Goal: Information Seeking & Learning: Learn about a topic

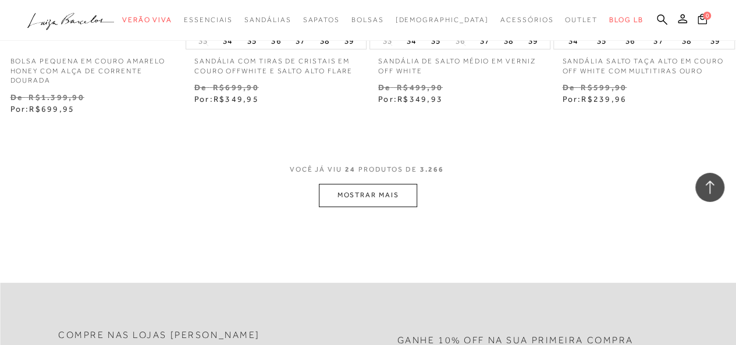
scroll to position [2158, 0]
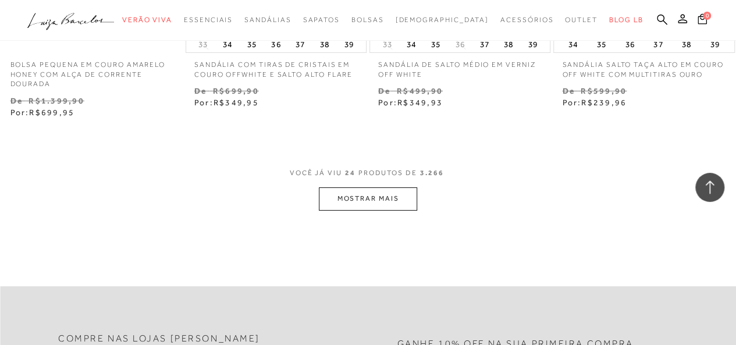
click at [385, 192] on button "MOSTRAR MAIS" at bounding box center [368, 198] width 98 height 23
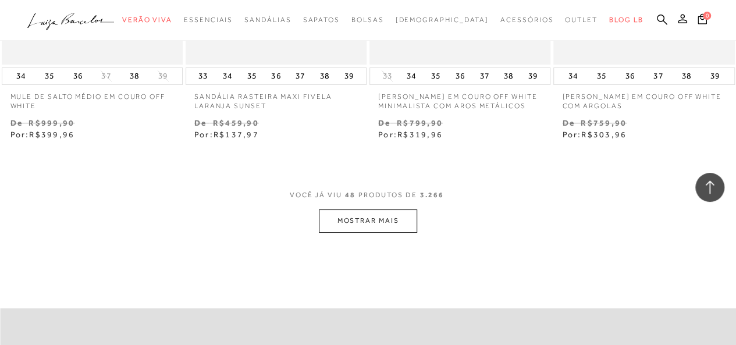
scroll to position [4311, 0]
click at [393, 212] on button "MOSTRAR MAIS" at bounding box center [368, 223] width 98 height 23
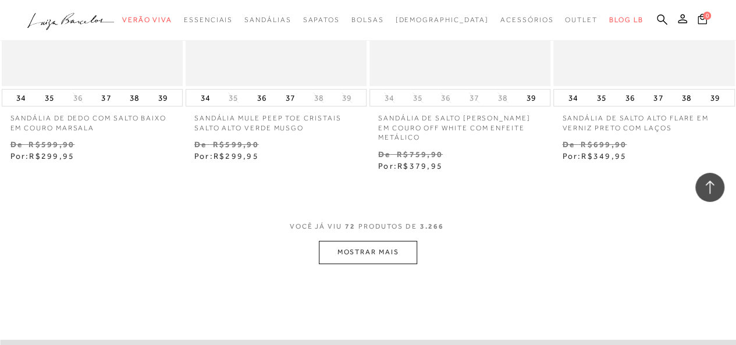
scroll to position [6464, 0]
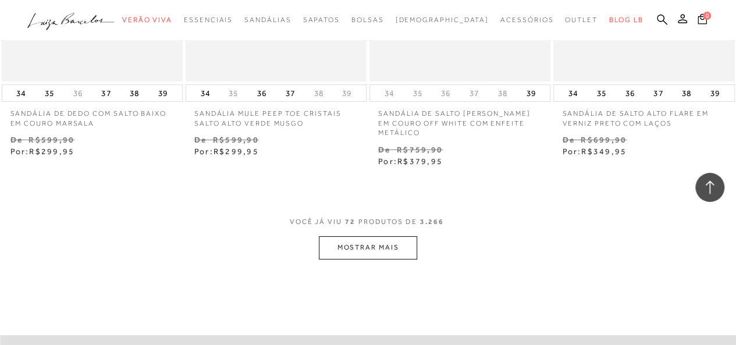
click at [398, 241] on button "MOSTRAR MAIS" at bounding box center [368, 247] width 98 height 23
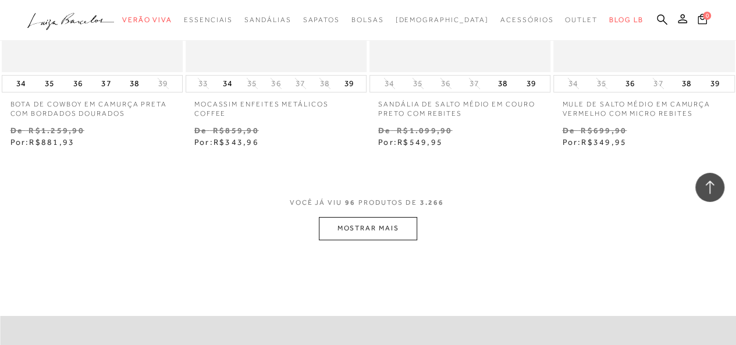
scroll to position [8658, 0]
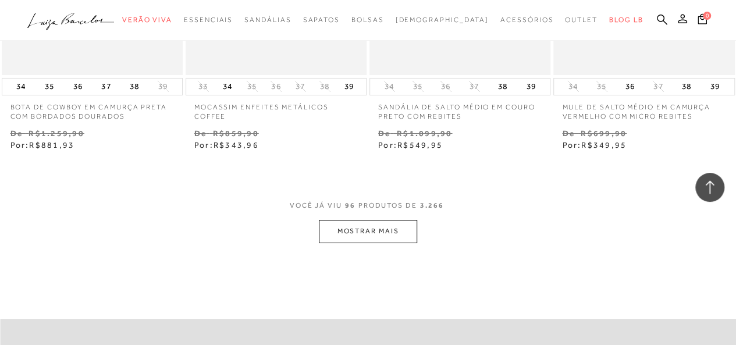
click at [404, 220] on button "MOSTRAR MAIS" at bounding box center [368, 231] width 98 height 23
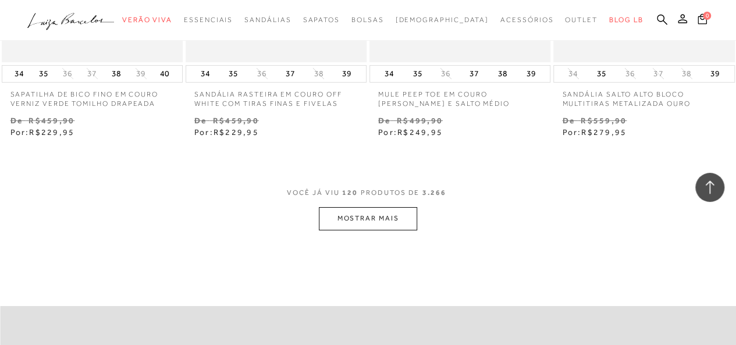
scroll to position [10849, 0]
click at [407, 212] on button "MOSTRAR MAIS" at bounding box center [368, 218] width 98 height 23
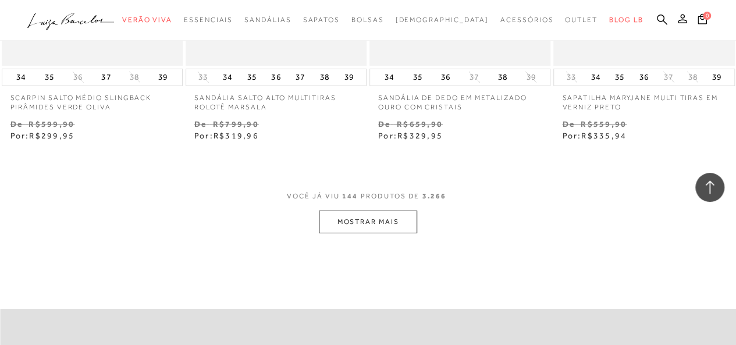
scroll to position [13020, 0]
click at [402, 219] on button "MOSTRAR MAIS" at bounding box center [368, 224] width 98 height 23
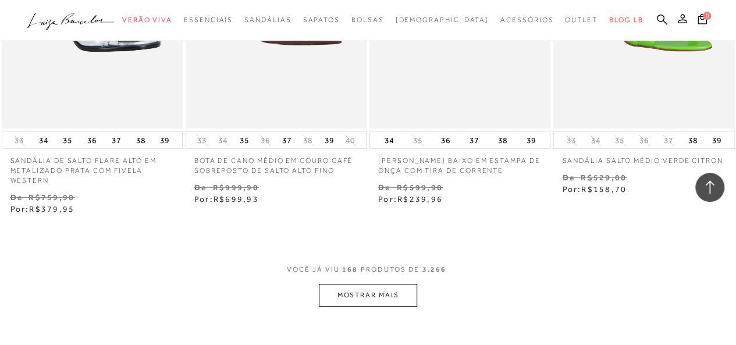
scroll to position [15149, 0]
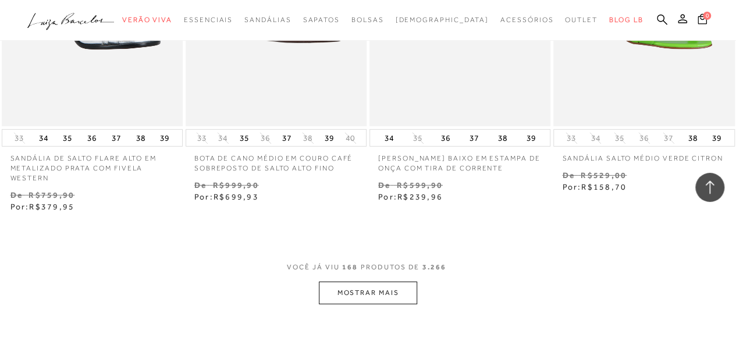
click at [396, 296] on button "MOSTRAR MAIS" at bounding box center [368, 293] width 98 height 23
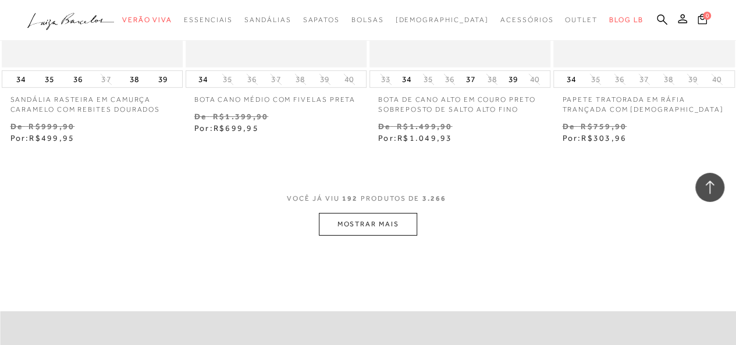
scroll to position [17390, 0]
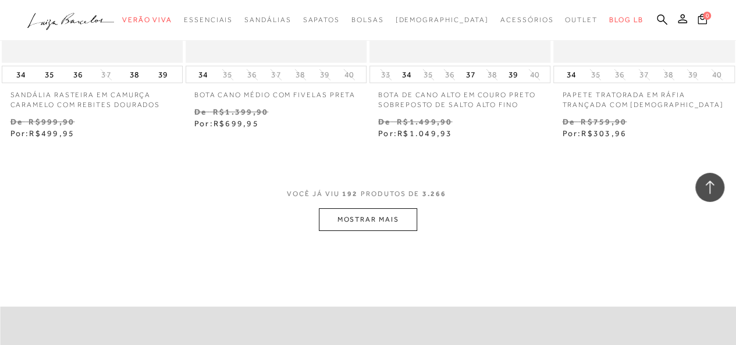
click at [391, 219] on button "MOSTRAR MAIS" at bounding box center [368, 219] width 98 height 23
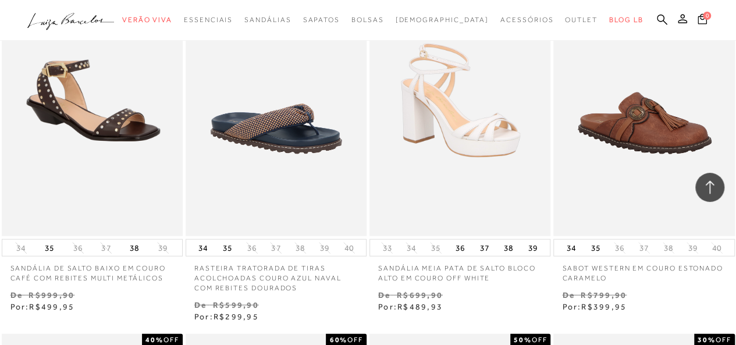
scroll to position [19024, 0]
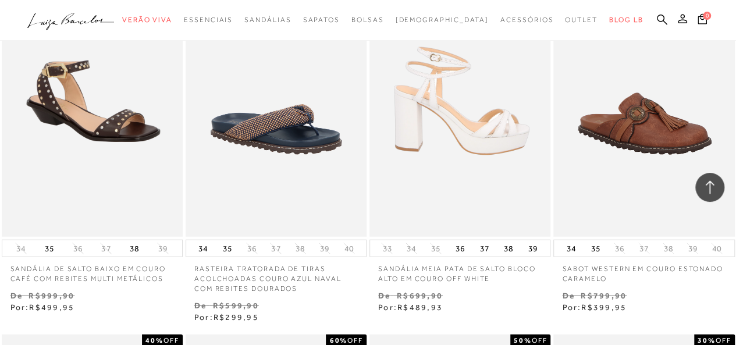
click at [497, 161] on img at bounding box center [461, 101] width 180 height 272
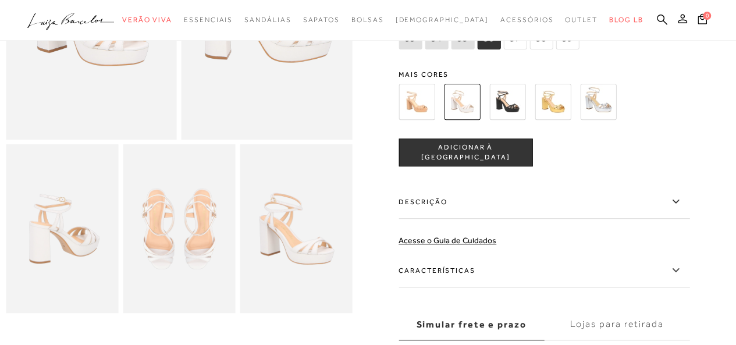
scroll to position [198, 0]
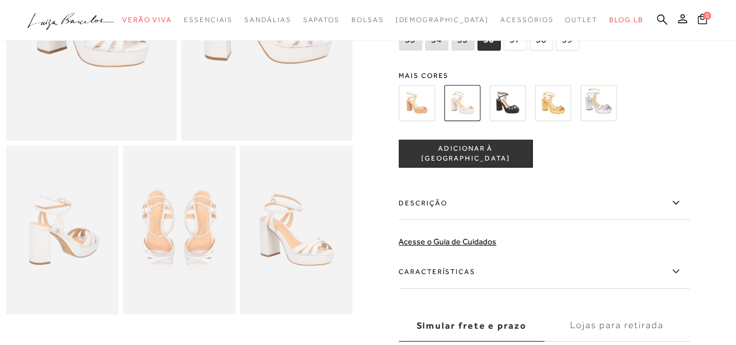
click at [673, 211] on label "Descrição" at bounding box center [544, 203] width 291 height 34
click at [0, 0] on input "Descrição" at bounding box center [0, 0] width 0 height 0
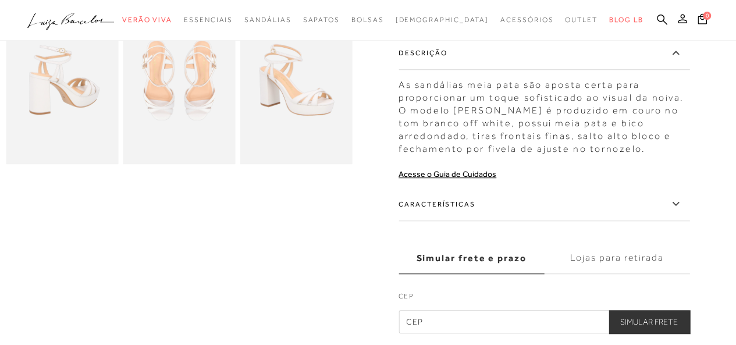
scroll to position [350, 0]
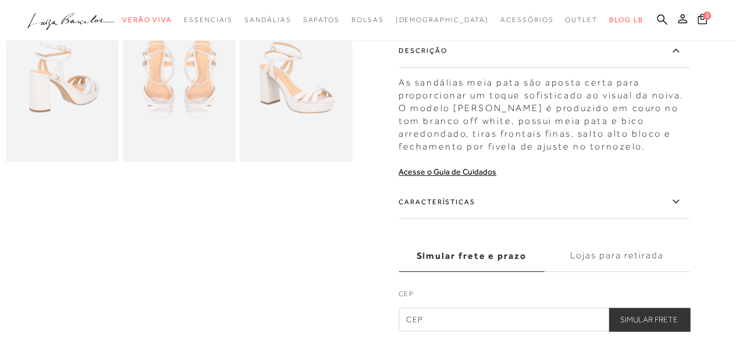
click at [663, 209] on label "Características" at bounding box center [544, 202] width 291 height 34
click at [0, 0] on input "Características" at bounding box center [0, 0] width 0 height 0
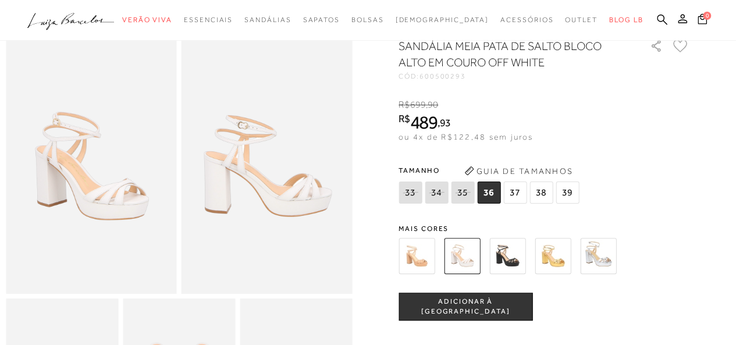
scroll to position [43, 0]
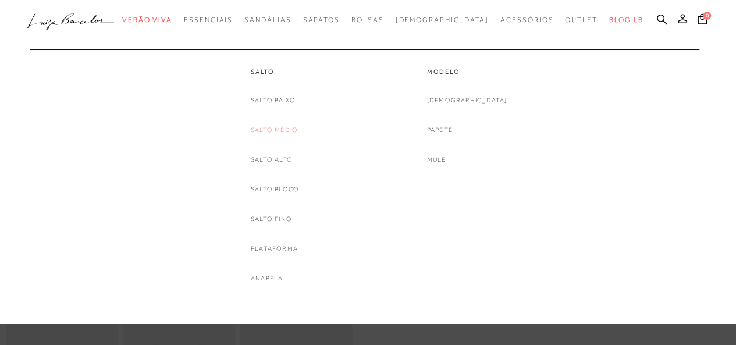
click at [281, 130] on link "Salto Médio" at bounding box center [274, 130] width 47 height 12
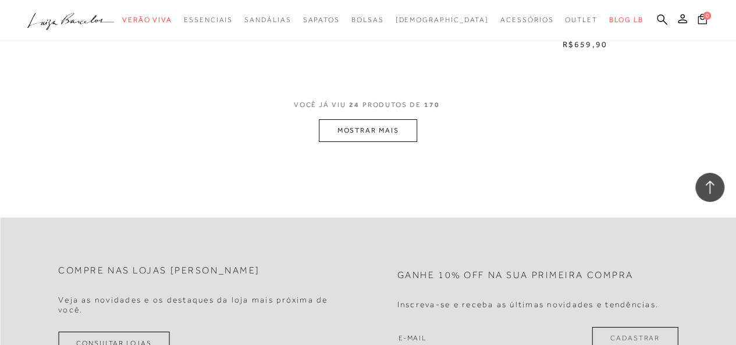
scroll to position [2119, 0]
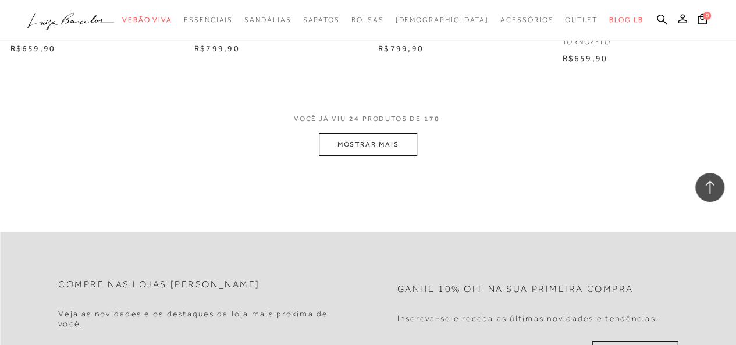
click at [360, 148] on button "MOSTRAR MAIS" at bounding box center [368, 144] width 98 height 23
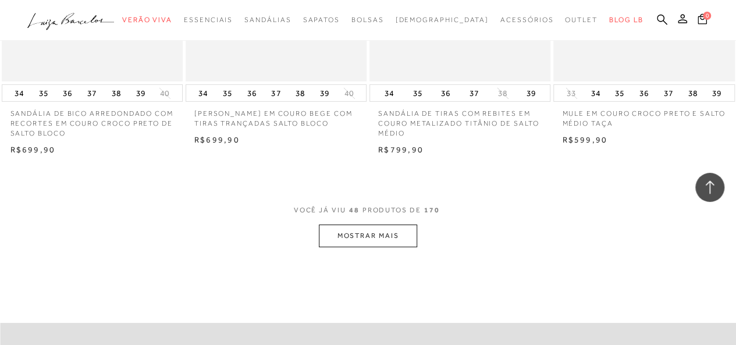
scroll to position [4171, 0]
click at [348, 236] on button "MOSTRAR MAIS" at bounding box center [368, 236] width 98 height 23
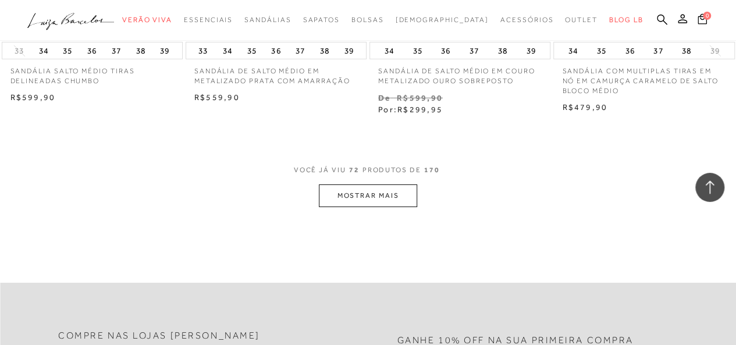
scroll to position [6331, 0]
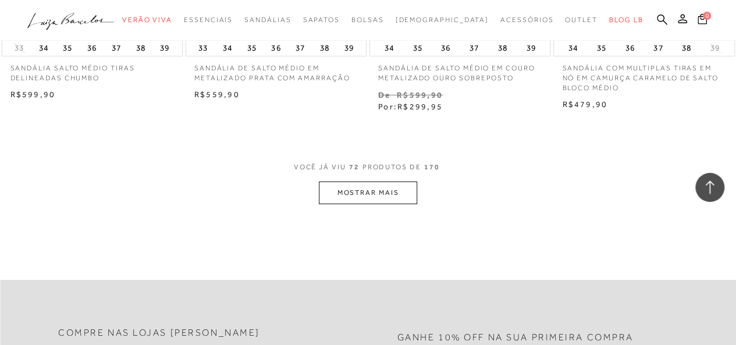
click at [331, 199] on button "MOSTRAR MAIS" at bounding box center [368, 193] width 98 height 23
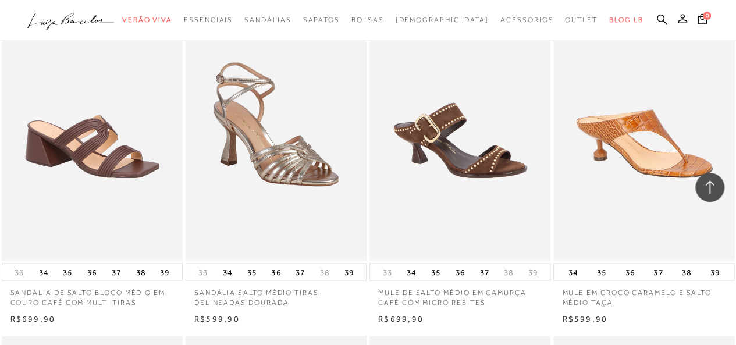
scroll to position [7530, 0]
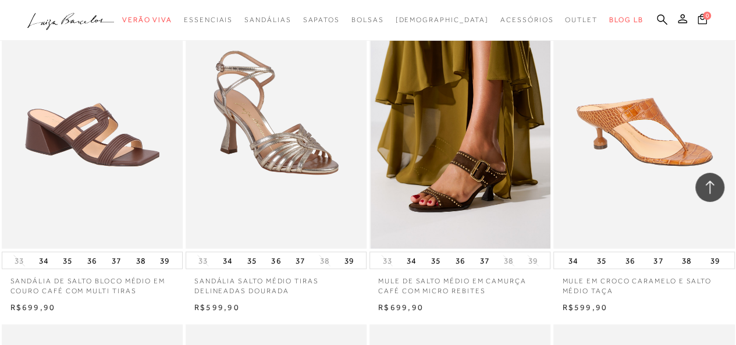
click at [416, 228] on img at bounding box center [461, 113] width 180 height 272
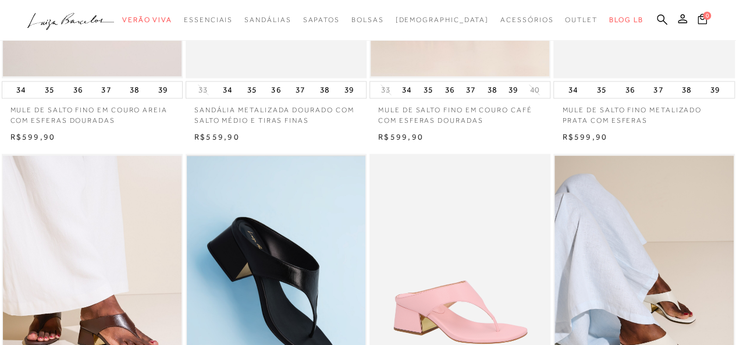
scroll to position [7530, 0]
